Goal: Navigation & Orientation: Find specific page/section

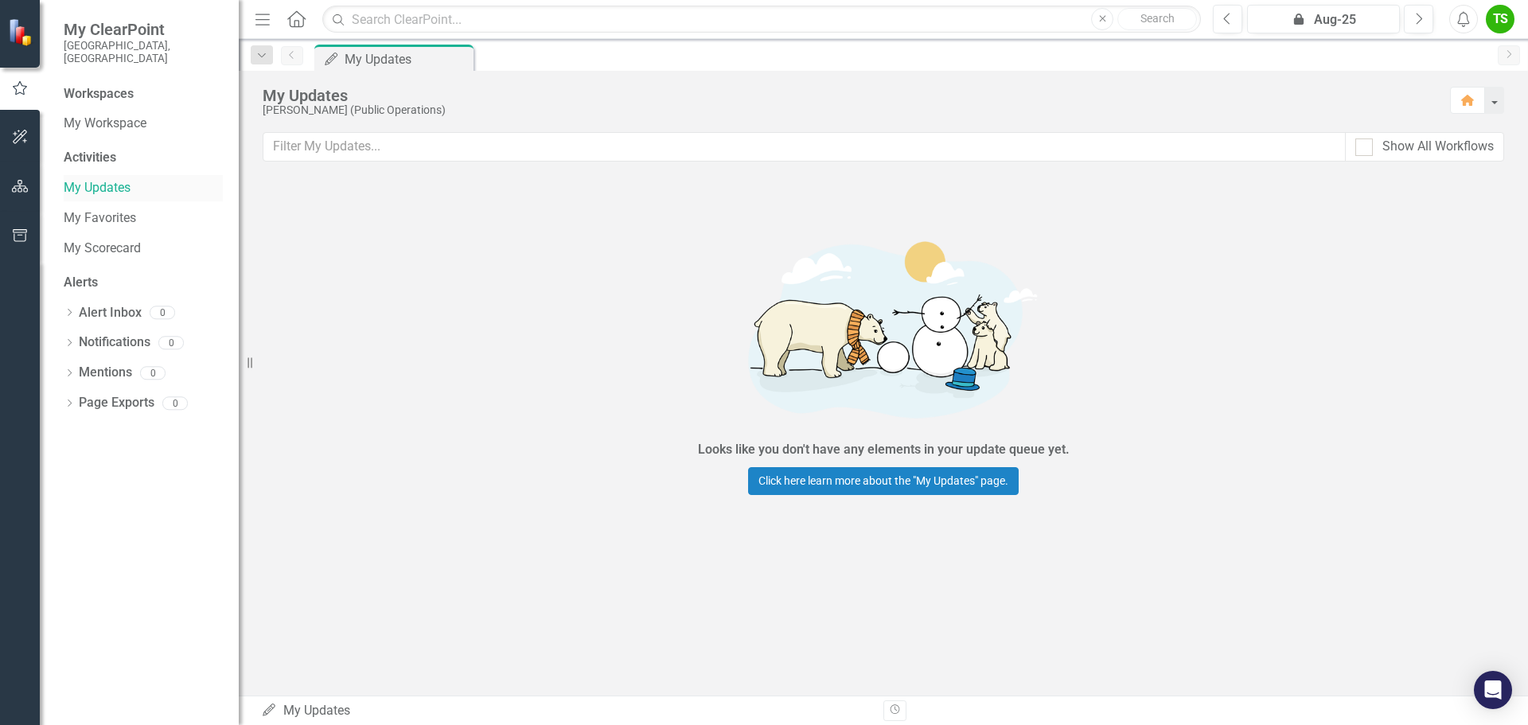
click at [84, 182] on link "My Updates" at bounding box center [143, 188] width 159 height 18
click at [77, 115] on link "My Workspace" at bounding box center [143, 124] width 159 height 18
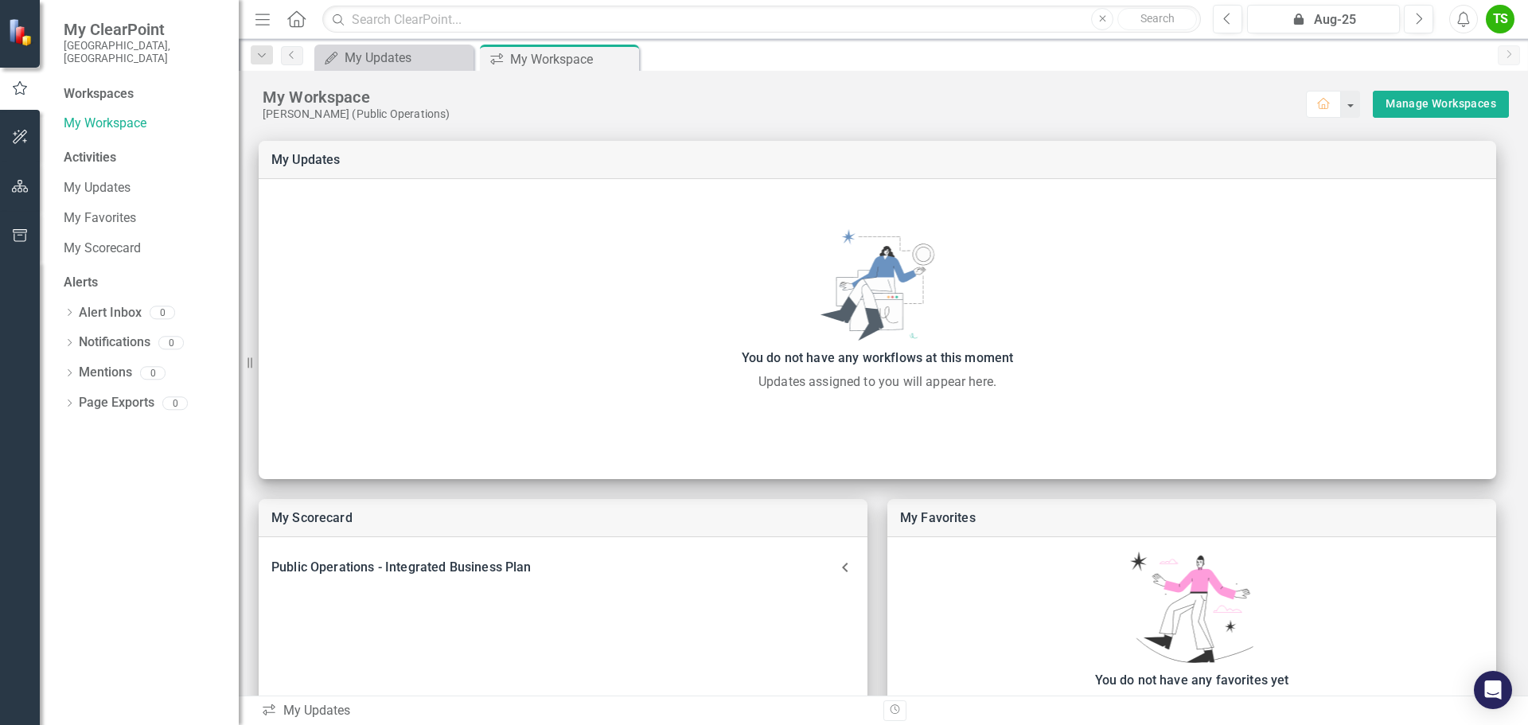
click at [91, 85] on div "Workspaces" at bounding box center [99, 94] width 70 height 18
click at [85, 209] on link "My Favorites" at bounding box center [143, 218] width 159 height 18
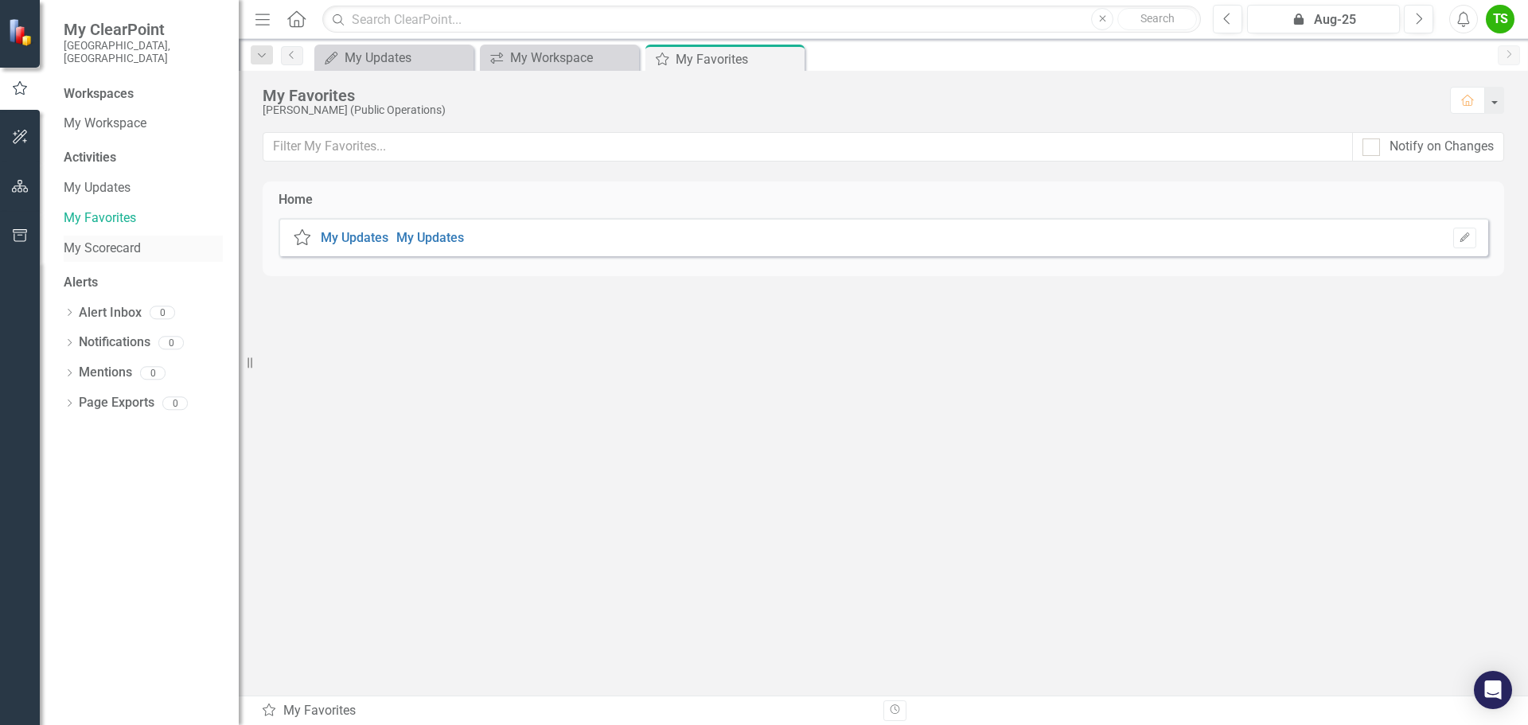
click at [93, 243] on link "My Scorecard" at bounding box center [143, 248] width 159 height 18
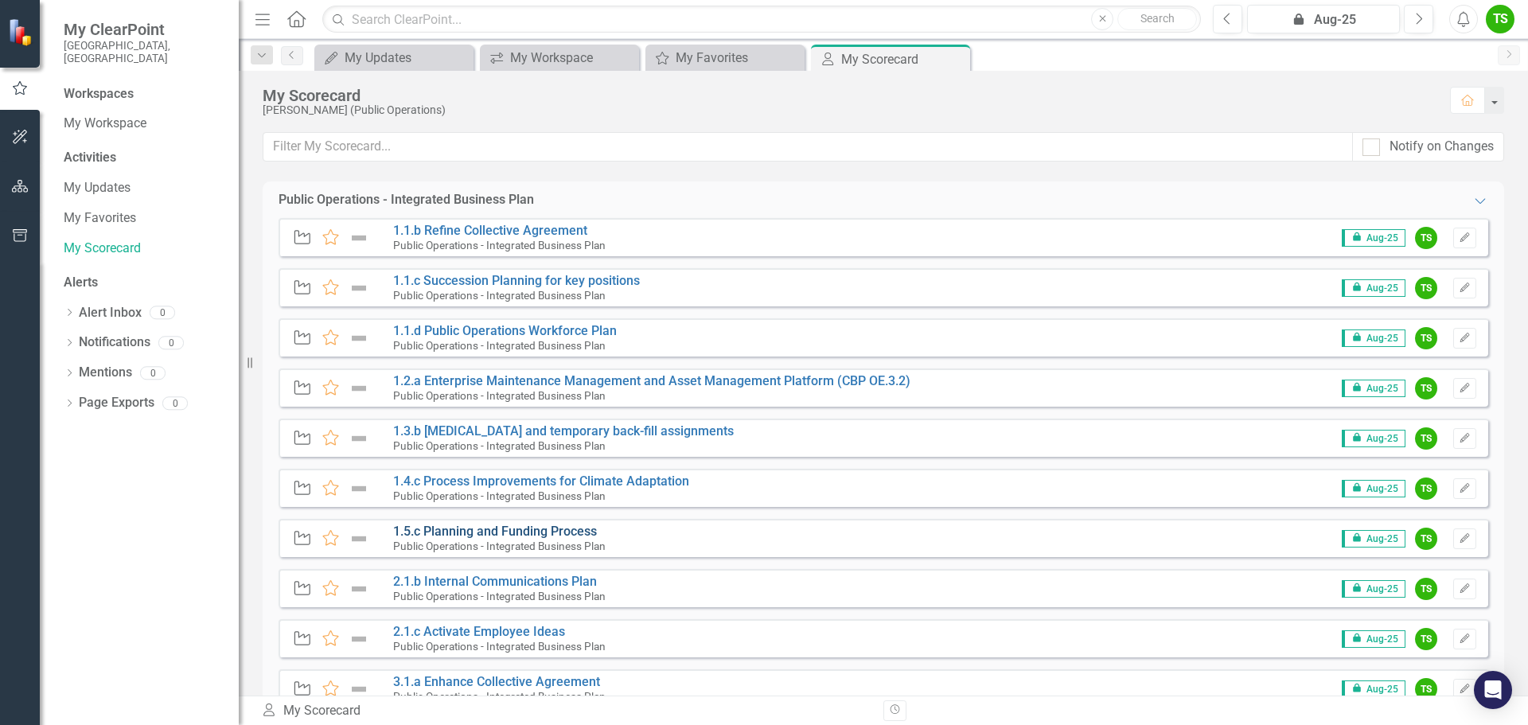
click at [490, 531] on link "1.5.c Planning and Funding Process" at bounding box center [495, 531] width 204 height 15
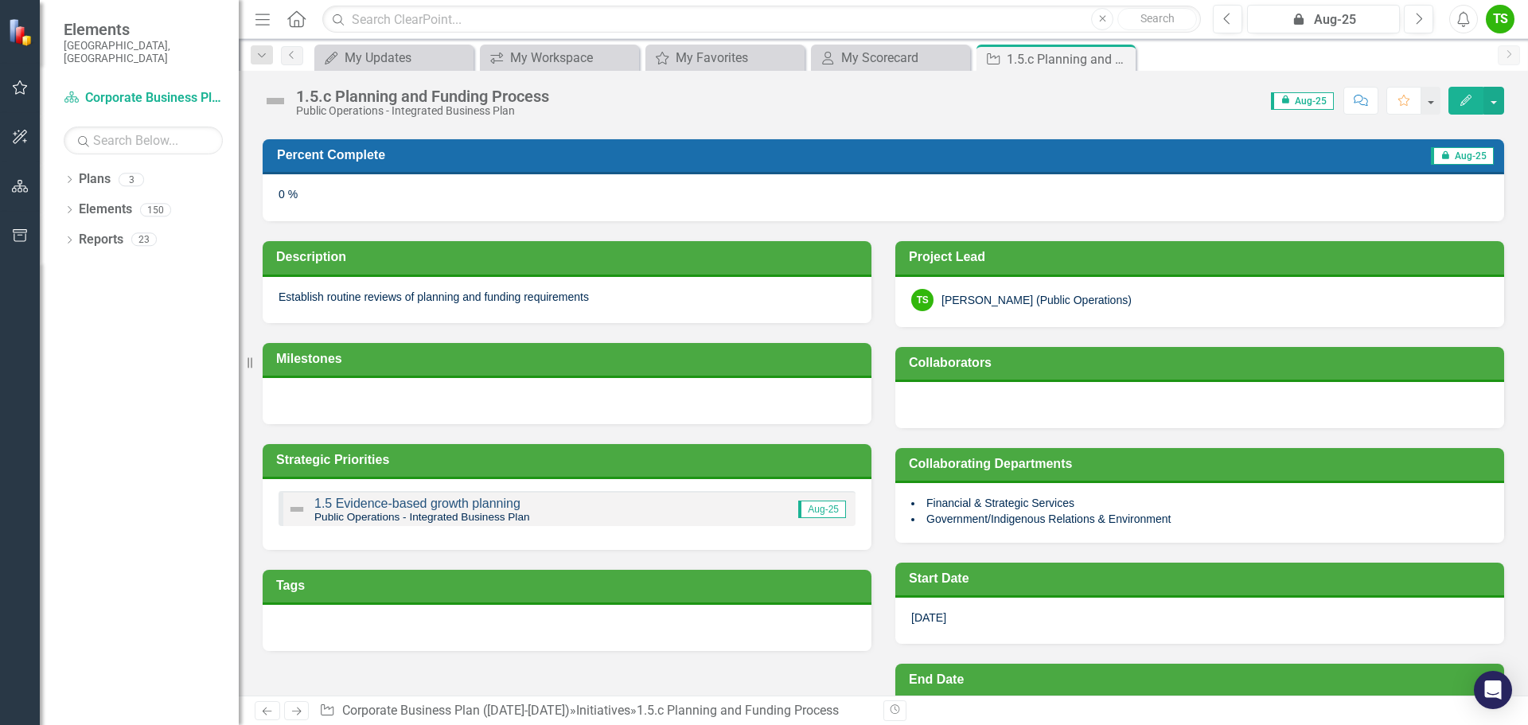
scroll to position [87, 0]
